Goal: Complete application form

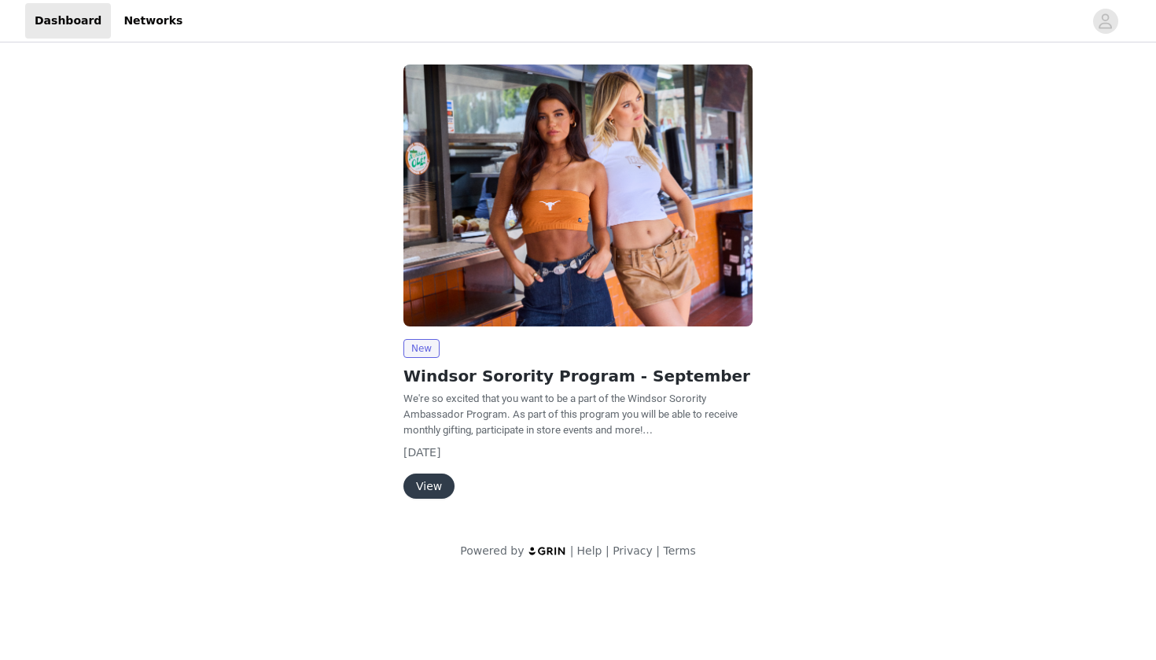
click at [430, 481] on button "View" at bounding box center [428, 486] width 51 height 25
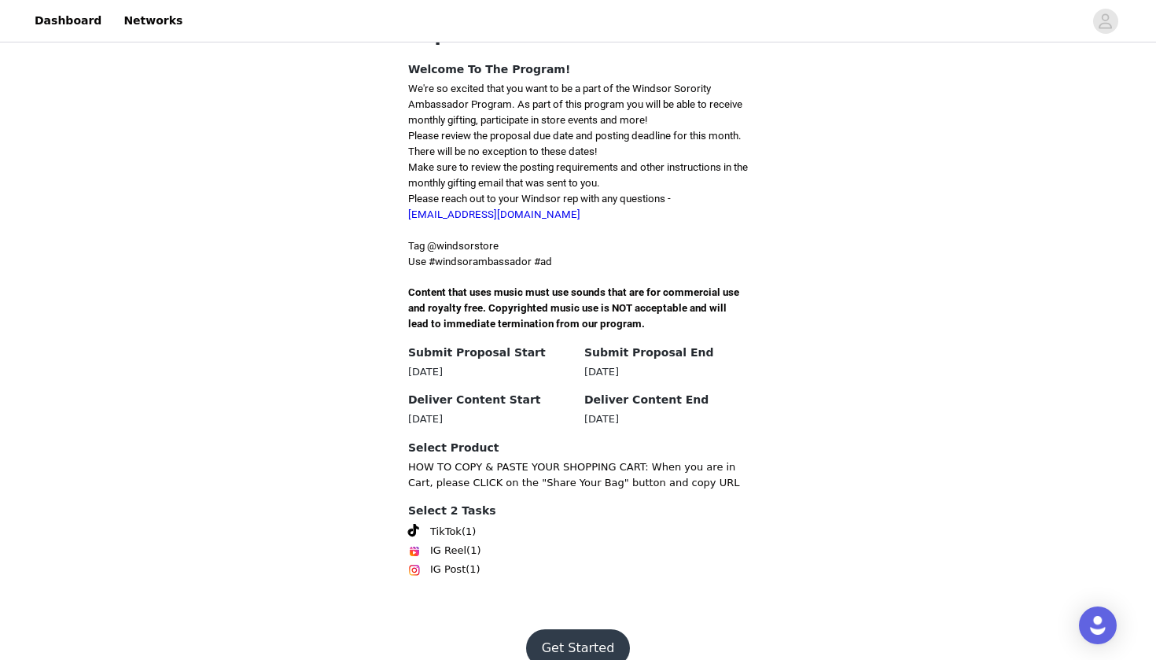
scroll to position [365, 0]
click at [567, 630] on button "Get Started" at bounding box center [578, 649] width 105 height 38
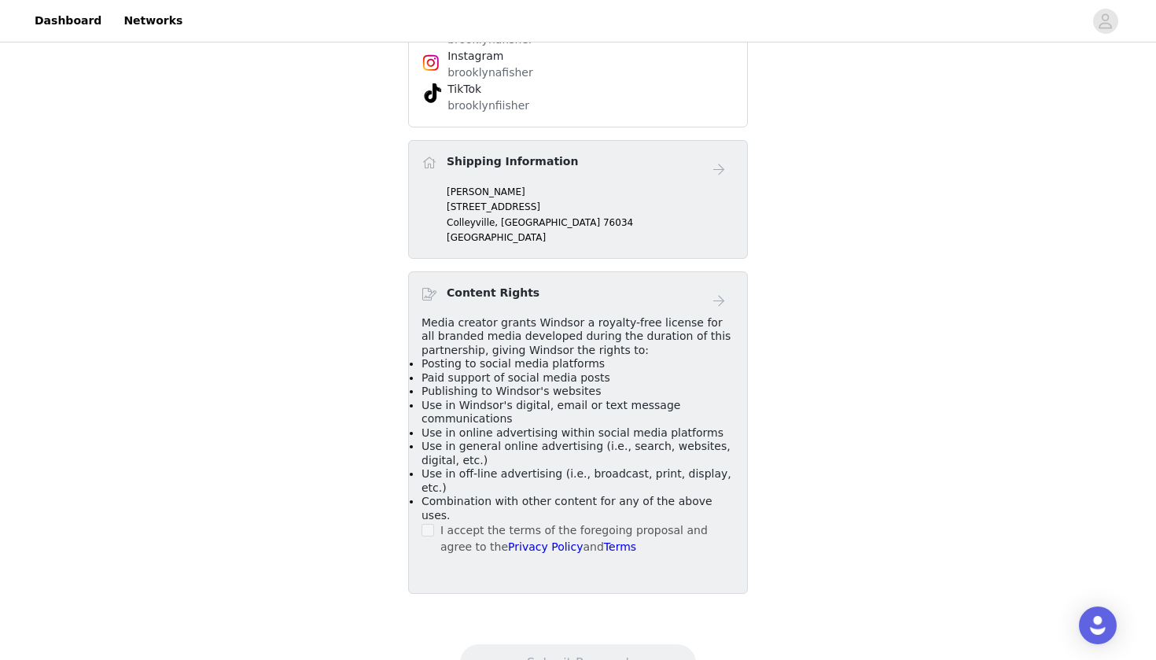
scroll to position [650, 0]
click at [433, 523] on span at bounding box center [428, 529] width 13 height 13
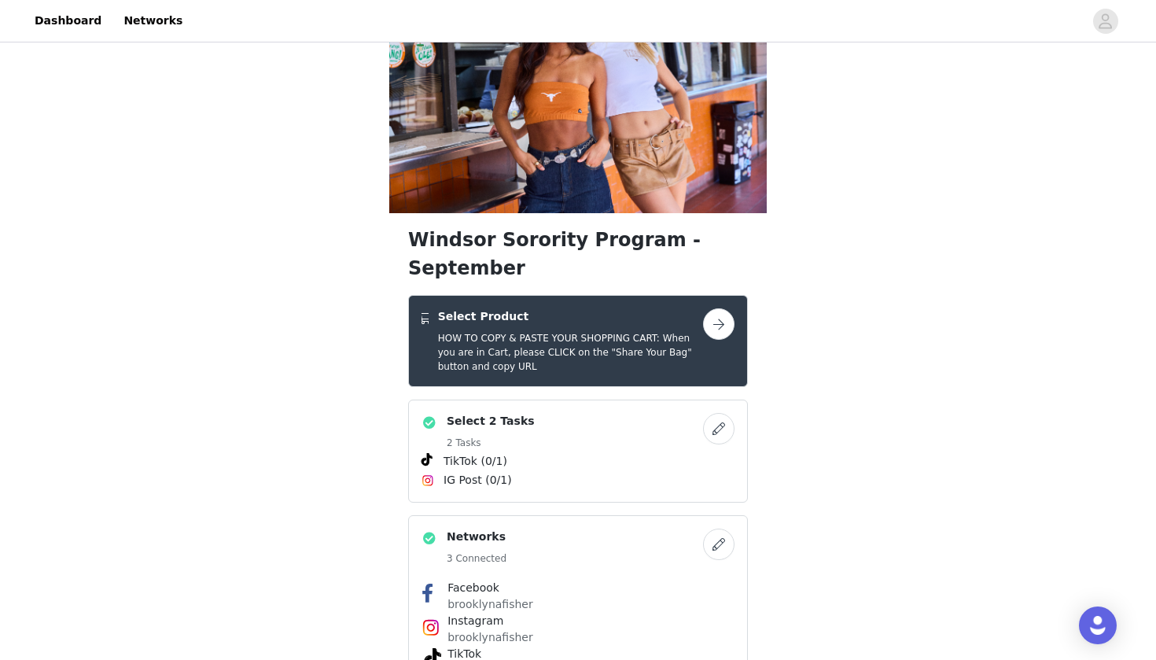
scroll to position [110, 0]
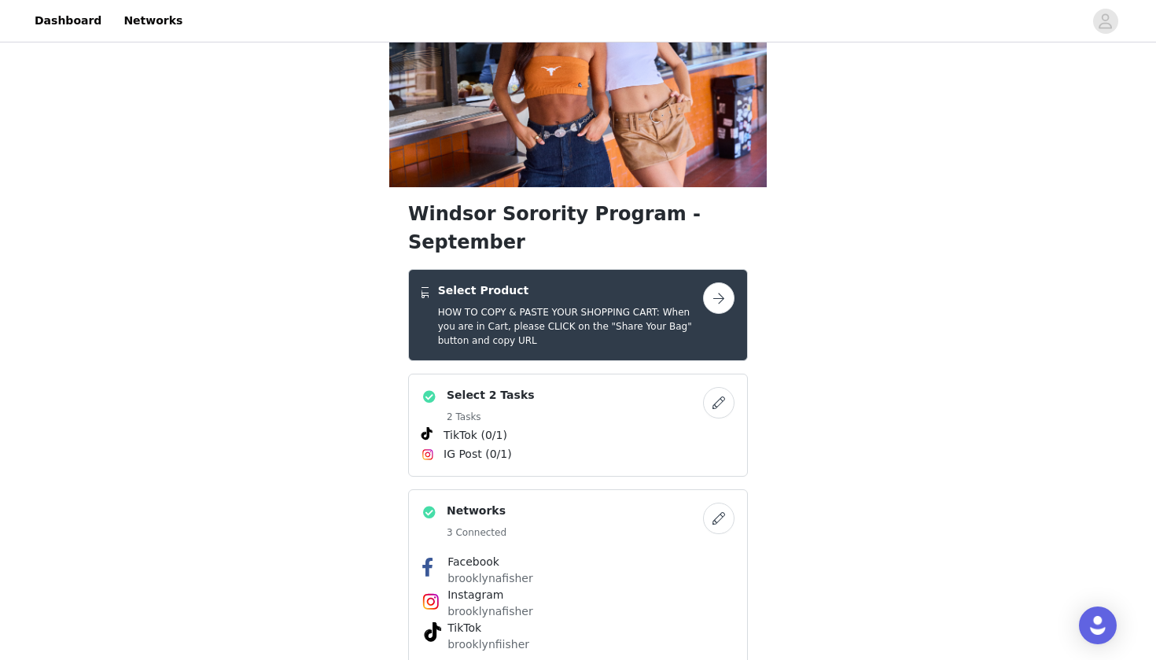
click at [728, 282] on button "button" at bounding box center [718, 297] width 31 height 31
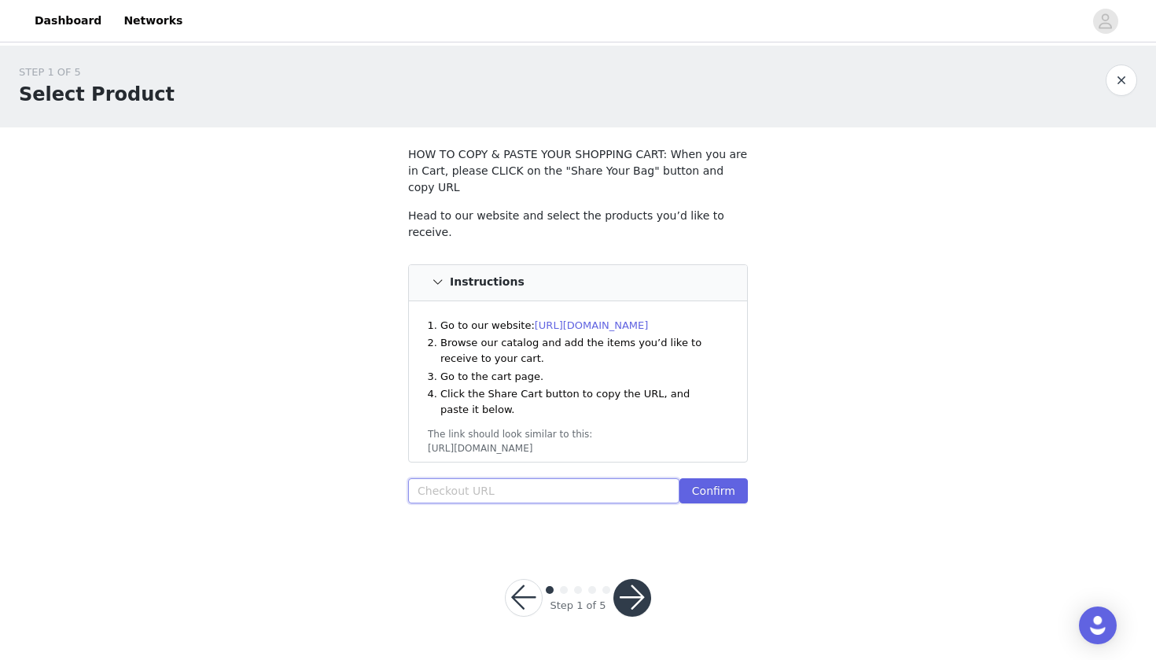
paste input "[URL][DOMAIN_NAME]"
type input "[URL][DOMAIN_NAME]"
click at [709, 478] on button "Confirm" at bounding box center [714, 490] width 68 height 25
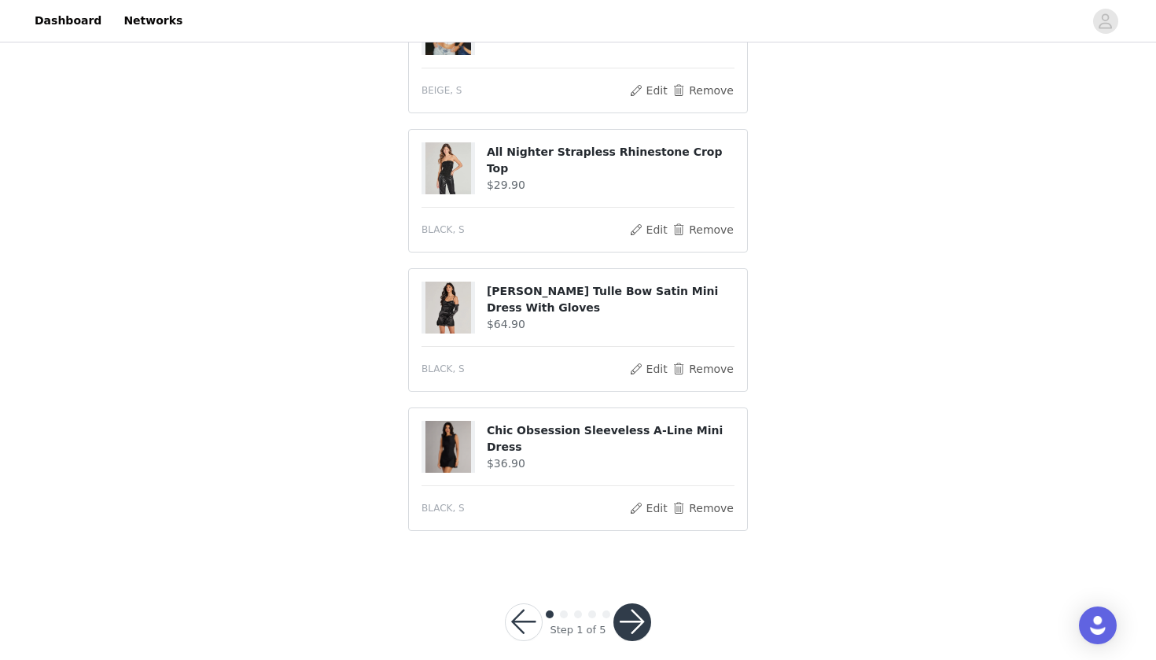
scroll to position [937, 0]
click at [637, 608] on button "button" at bounding box center [633, 623] width 38 height 38
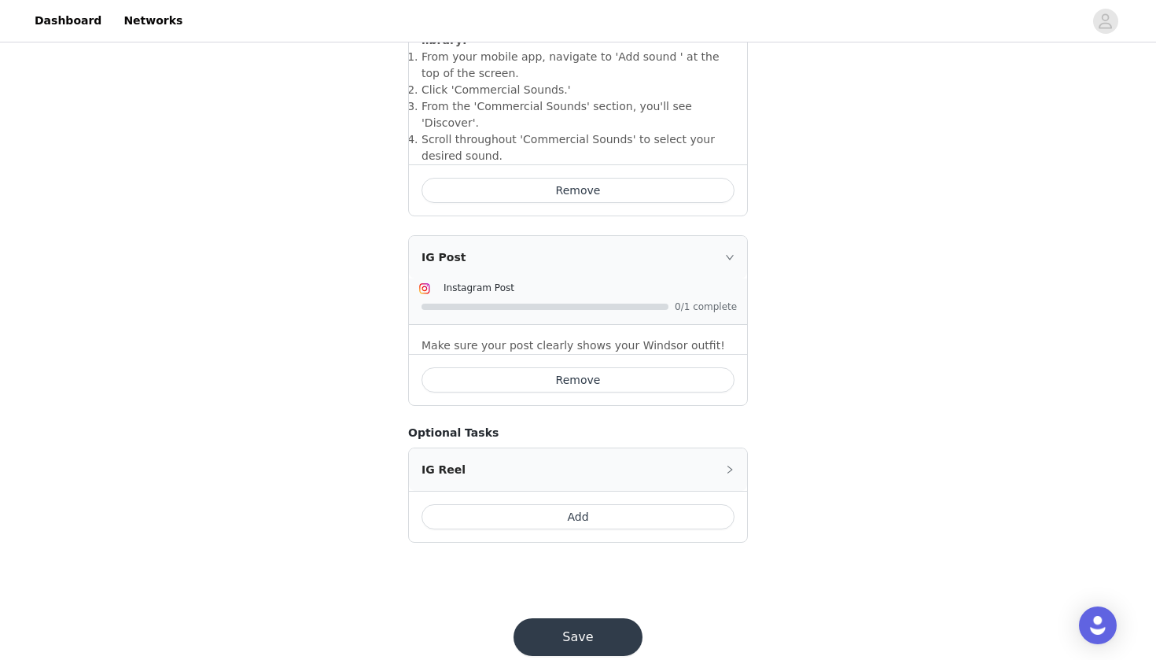
scroll to position [628, 0]
click at [576, 619] on button "Save" at bounding box center [578, 638] width 129 height 38
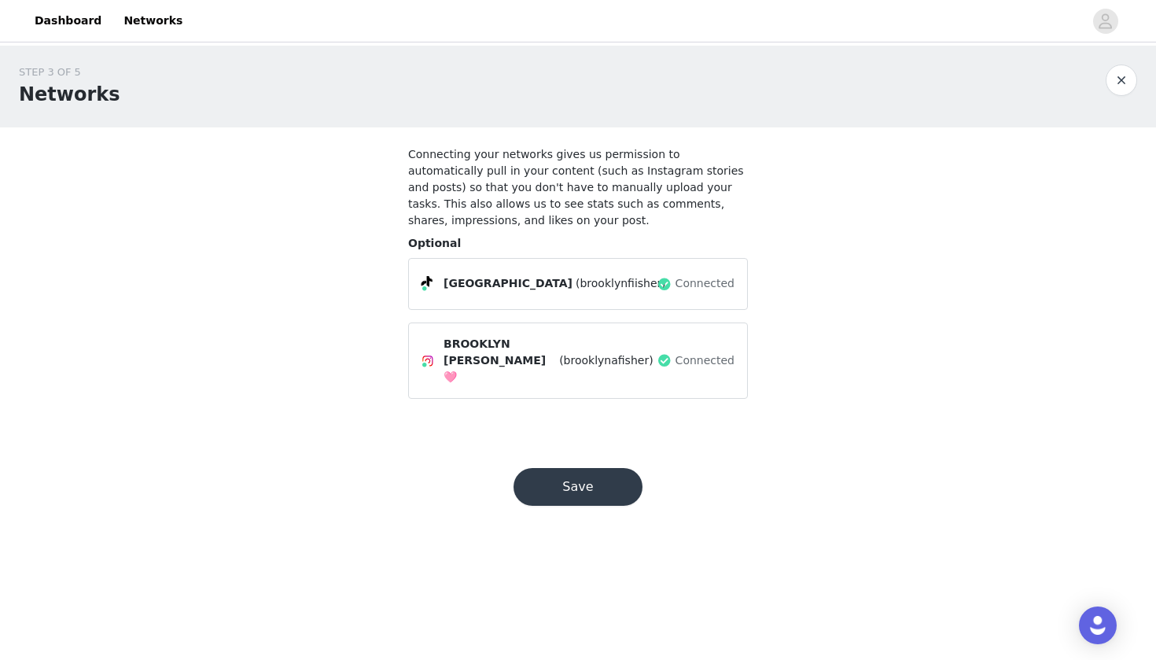
click at [582, 468] on button "Save" at bounding box center [578, 487] width 129 height 38
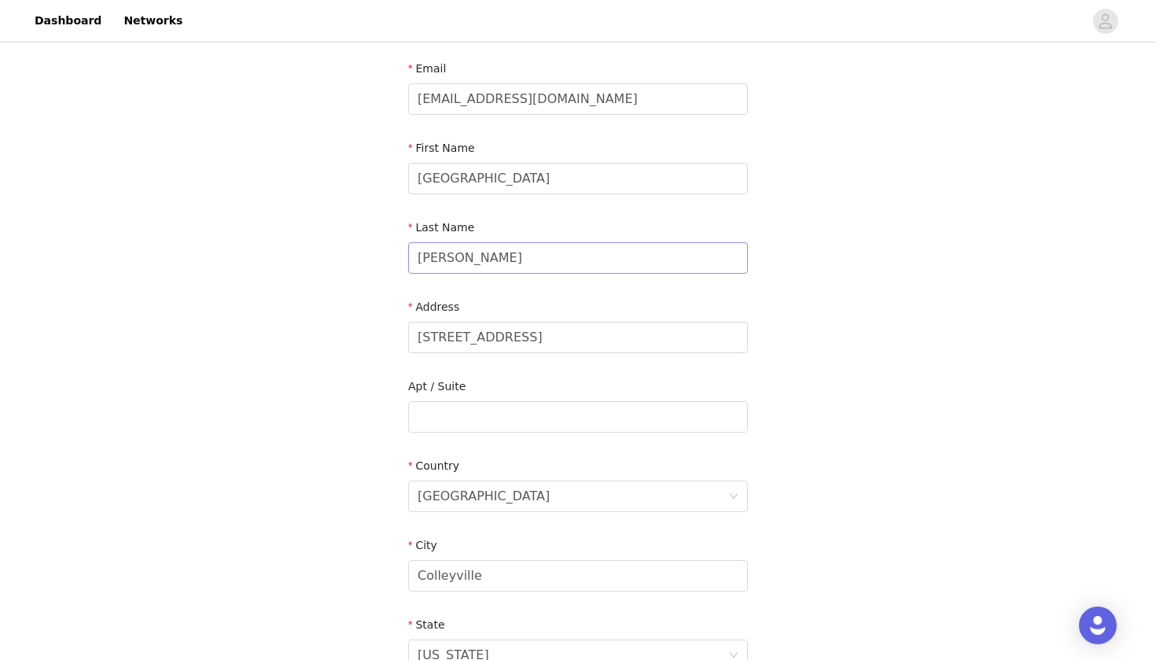
scroll to position [88, 0]
type input "1"
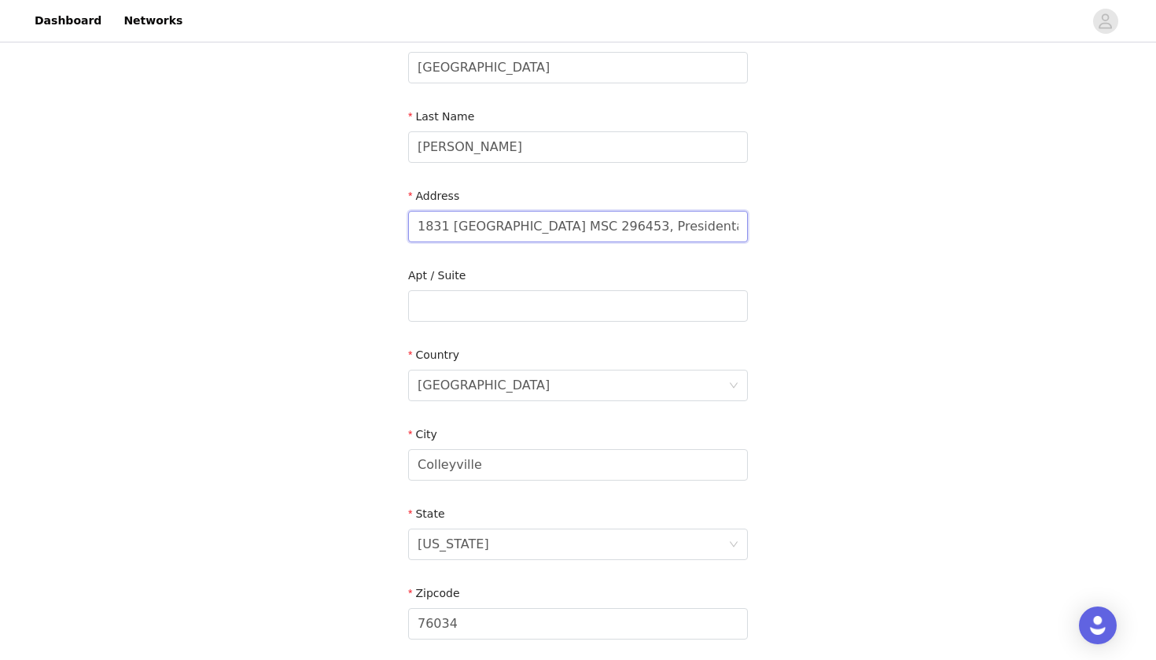
scroll to position [216, 0]
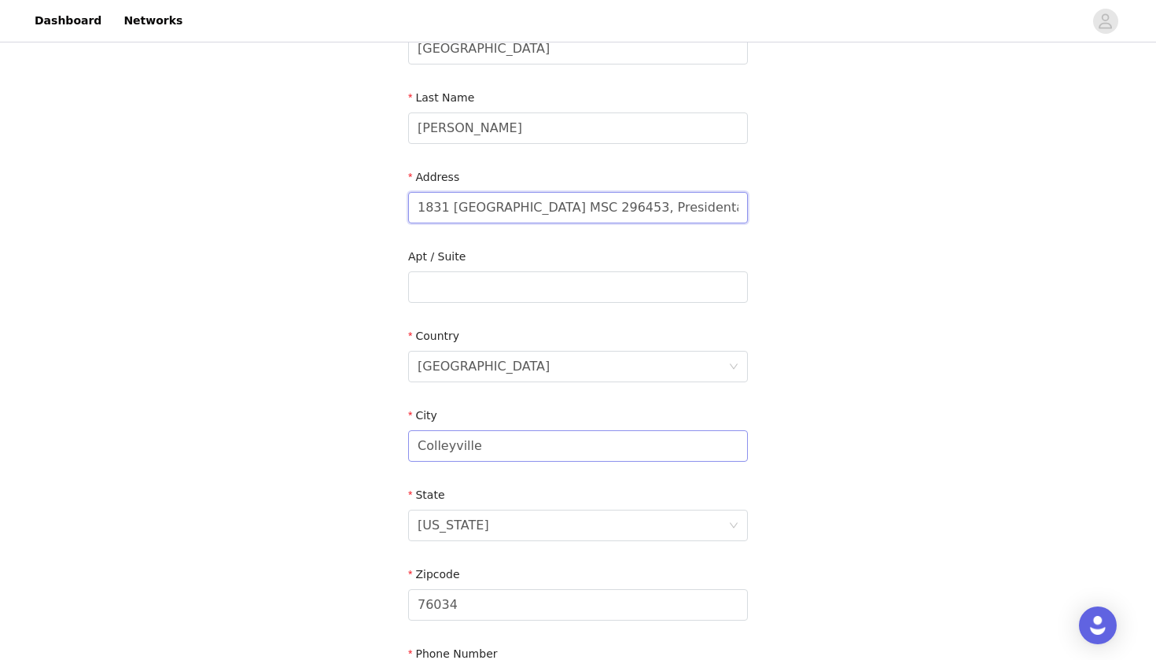
type input "1831 [GEOGRAPHIC_DATA] MSC 296453, Presidental 2"
type input "C"
type input "R"
type input "Tuscaloosa"
click at [474, 539] on div "[US_STATE]" at bounding box center [573, 525] width 311 height 30
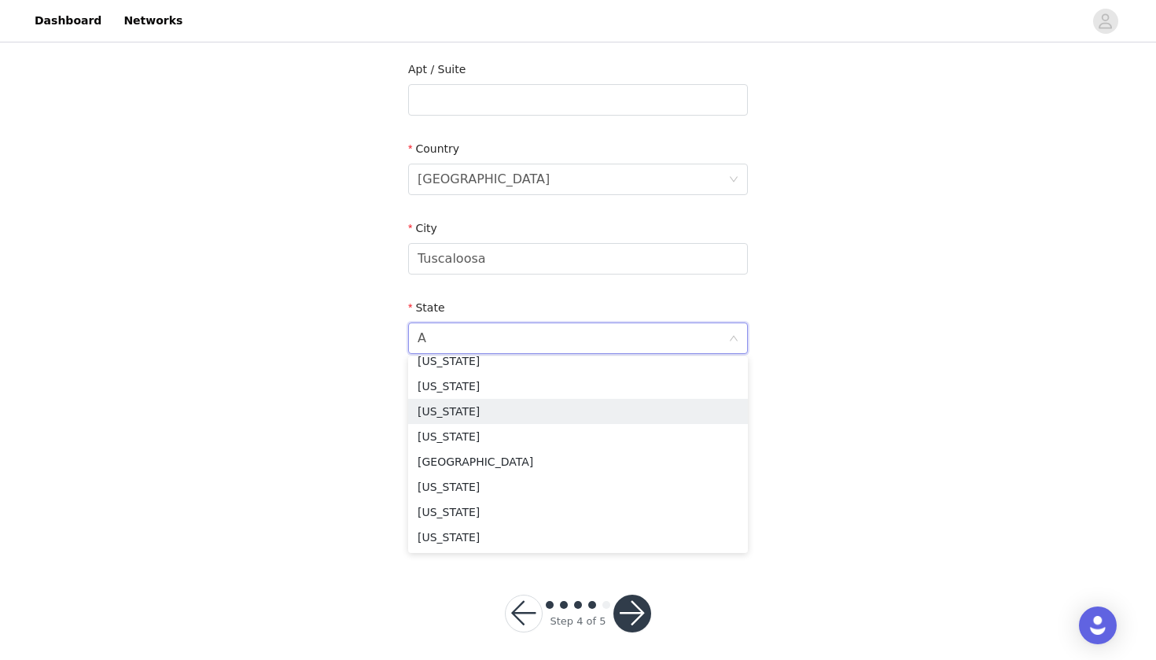
scroll to position [0, 0]
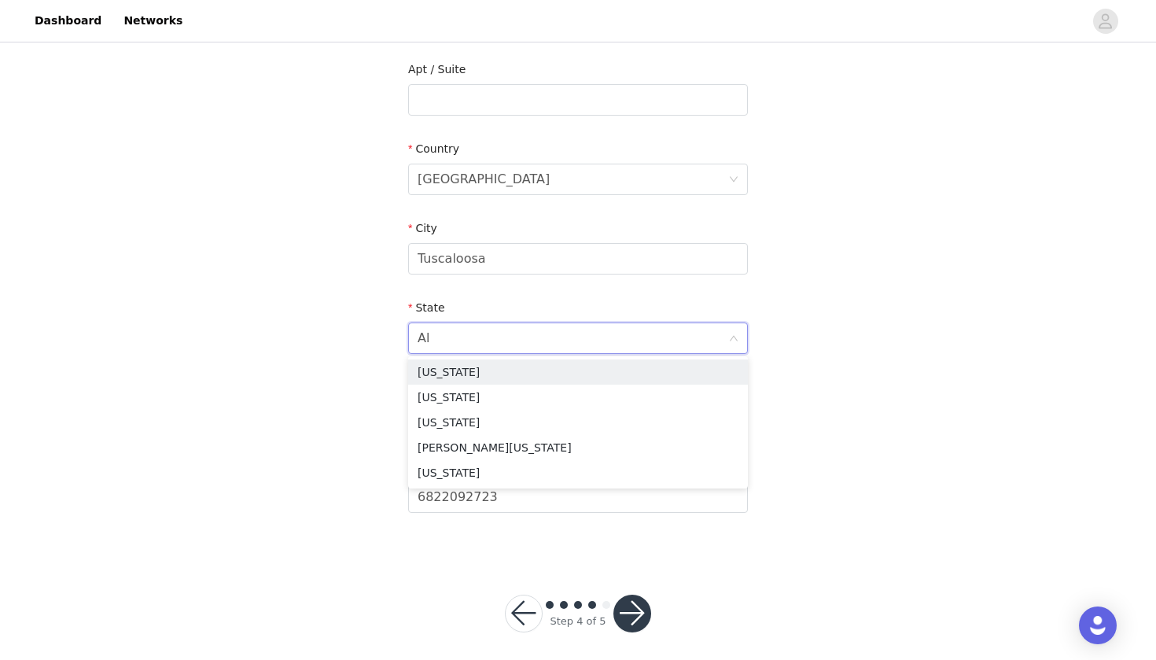
type input "Ala"
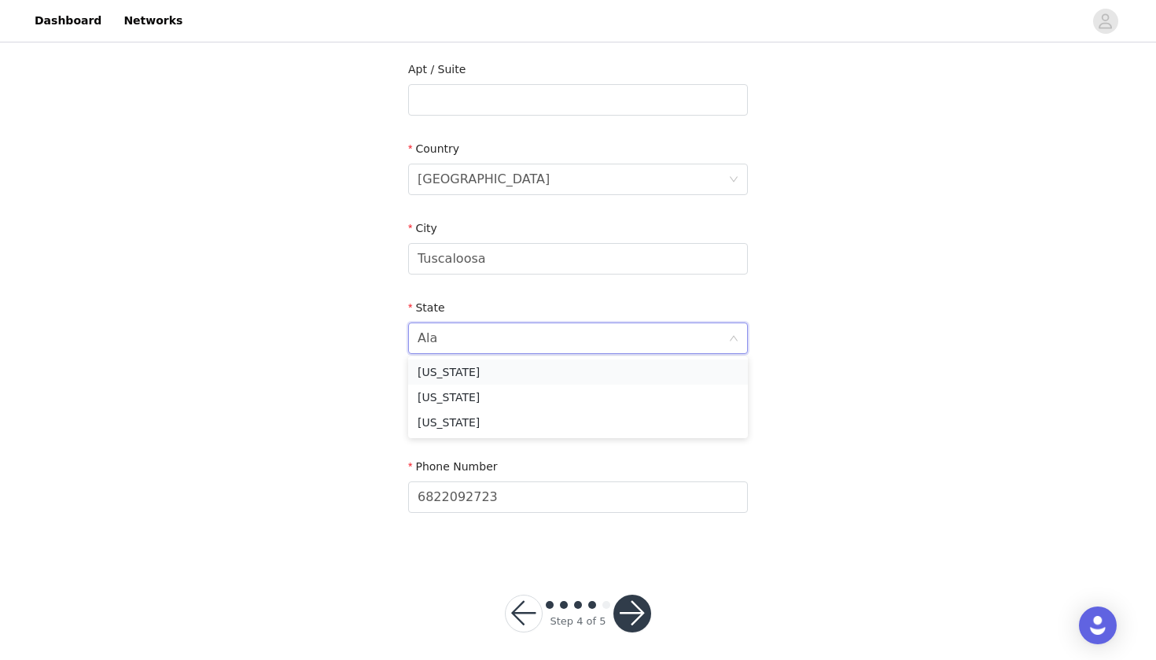
click at [468, 369] on li "[US_STATE]" at bounding box center [578, 371] width 340 height 25
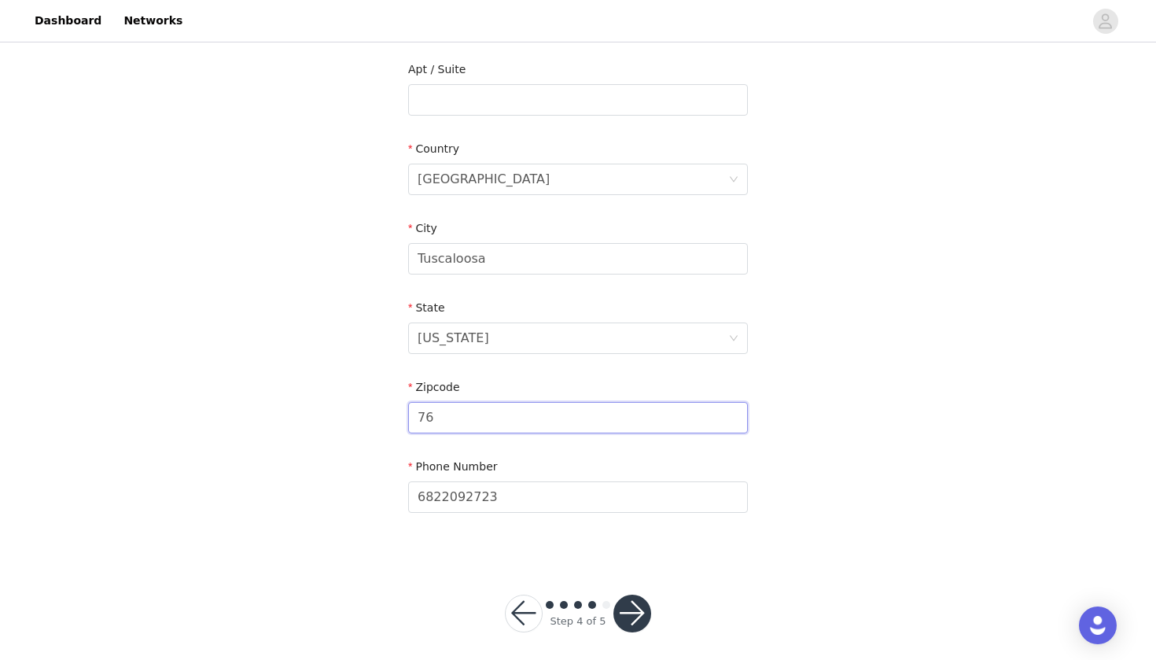
type input "7"
type input "35487"
click at [640, 606] on button "button" at bounding box center [633, 614] width 38 height 38
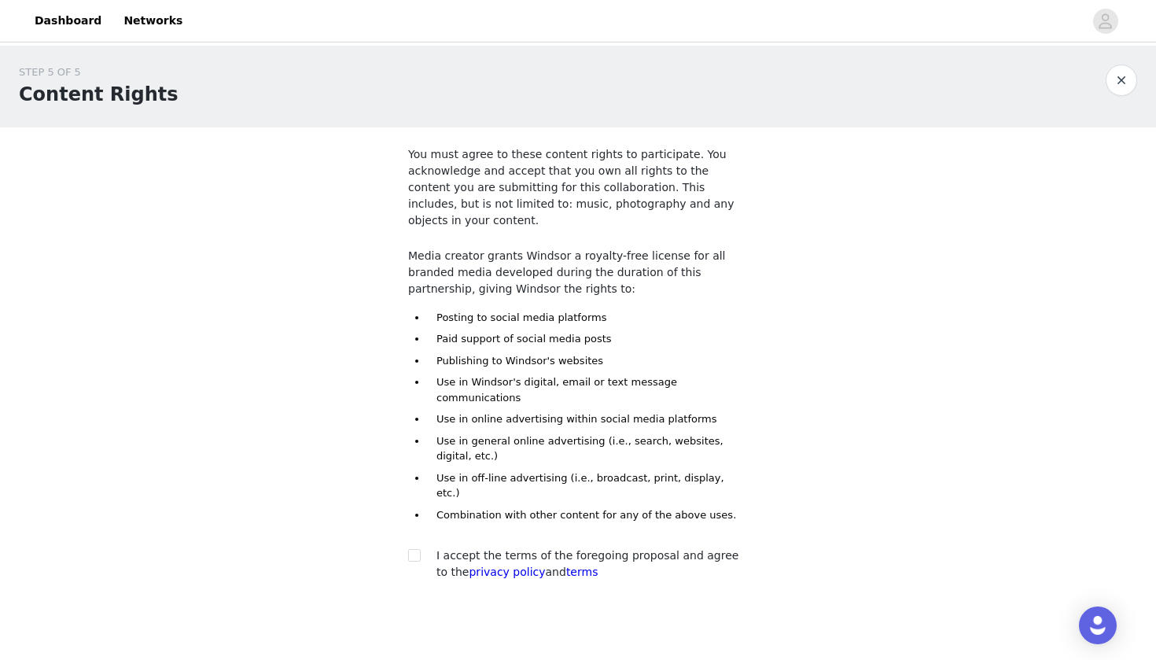
click at [422, 547] on div at bounding box center [419, 555] width 22 height 17
click at [416, 549] on input "checkbox" at bounding box center [413, 554] width 11 height 11
checkbox input "true"
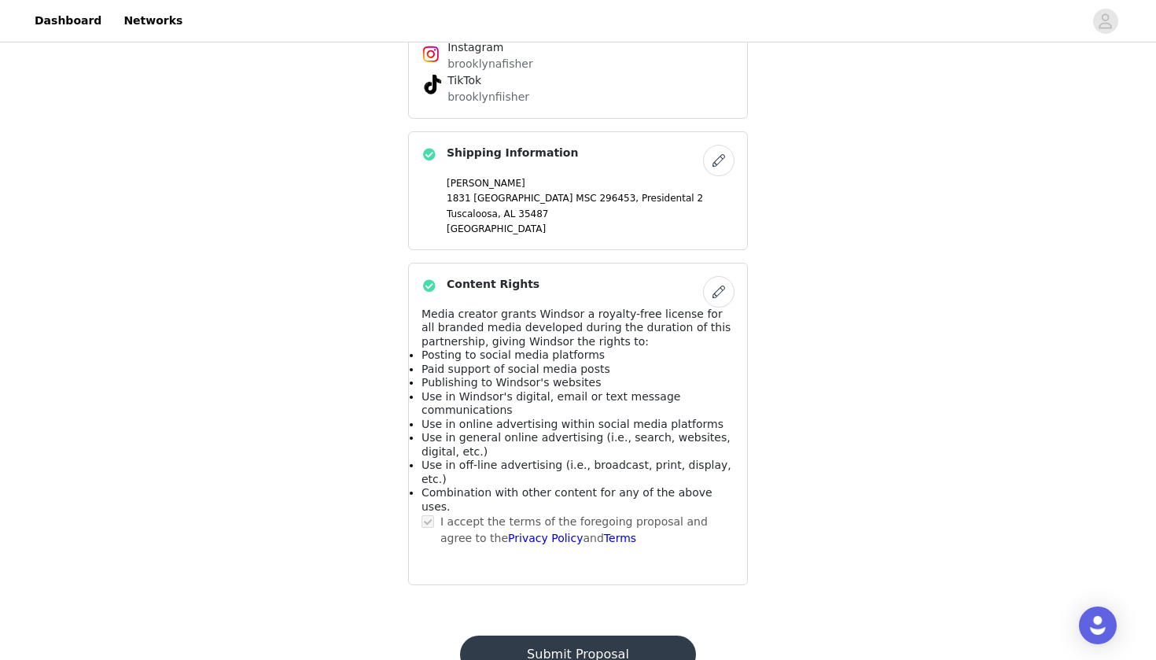
scroll to position [1070, 0]
click at [577, 636] on button "Submit Proposal" at bounding box center [577, 655] width 235 height 38
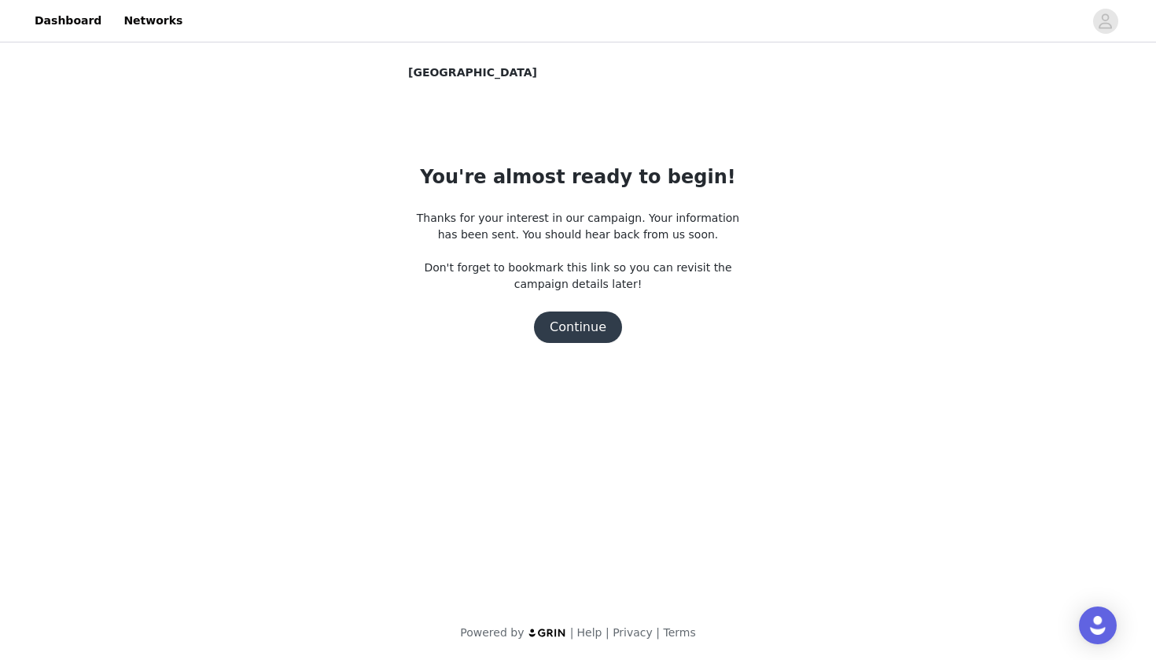
scroll to position [0, 0]
click at [583, 332] on button "Continue" at bounding box center [578, 326] width 88 height 31
